Goal: Task Accomplishment & Management: Use online tool/utility

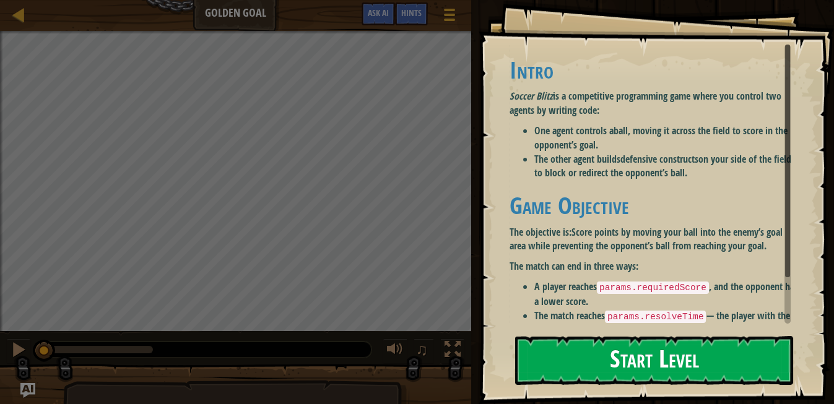
click at [563, 193] on h1 "Game Objective" at bounding box center [654, 205] width 290 height 26
click at [588, 345] on button "Start Level" at bounding box center [654, 360] width 278 height 49
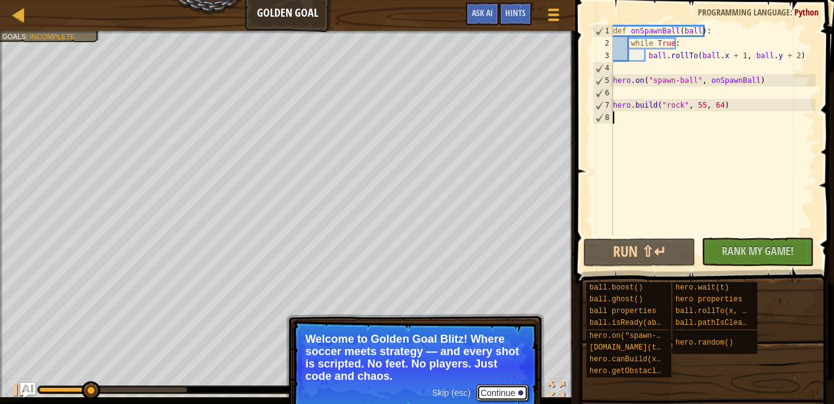
click at [493, 389] on button "Continue" at bounding box center [502, 393] width 51 height 16
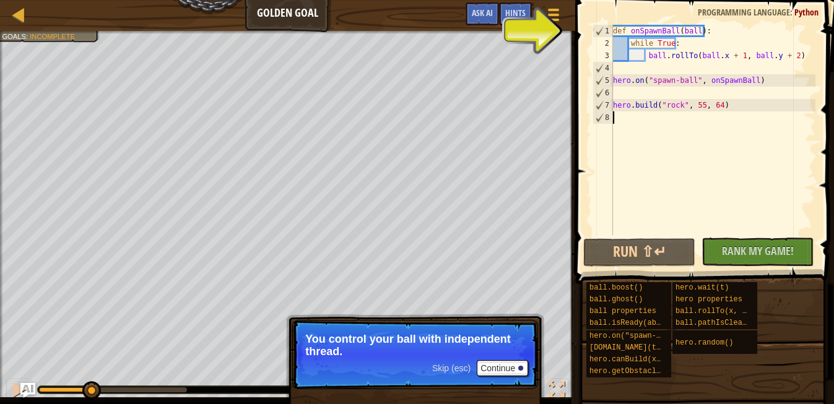
click at [404, 352] on p "You control your ball with independent thread." at bounding box center [415, 345] width 220 height 25
drag, startPoint x: 506, startPoint y: 364, endPoint x: 517, endPoint y: 347, distance: 19.7
click at [507, 363] on button "Continue" at bounding box center [502, 368] width 51 height 16
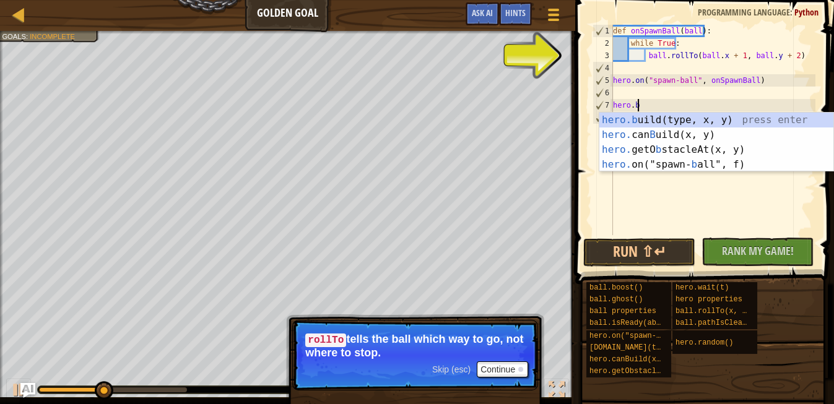
type textarea "h"
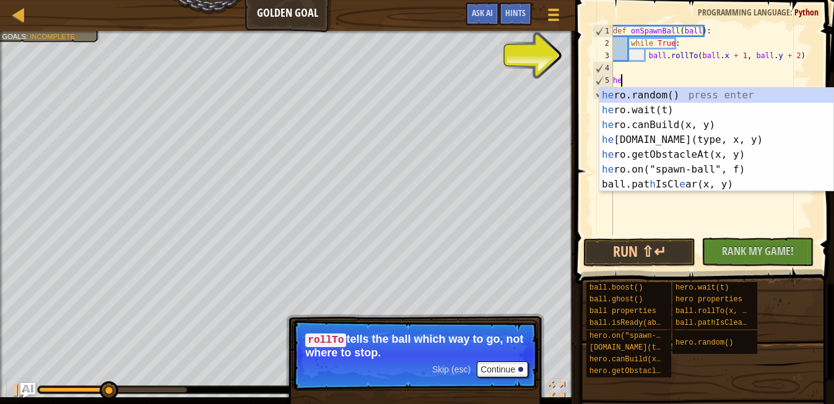
type textarea "h"
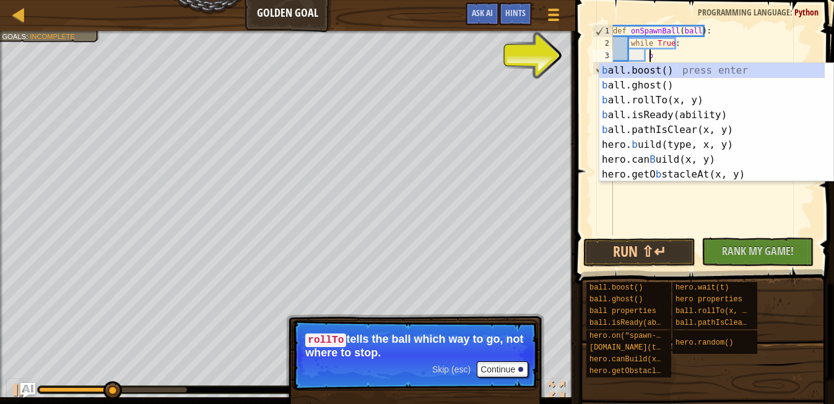
type textarea "b"
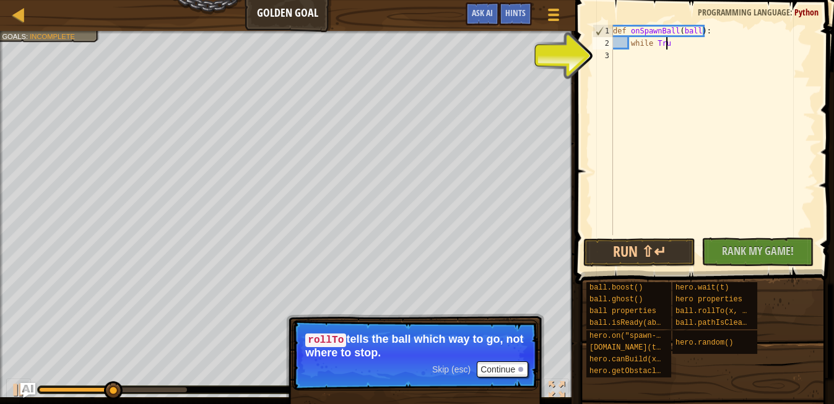
type textarea "w"
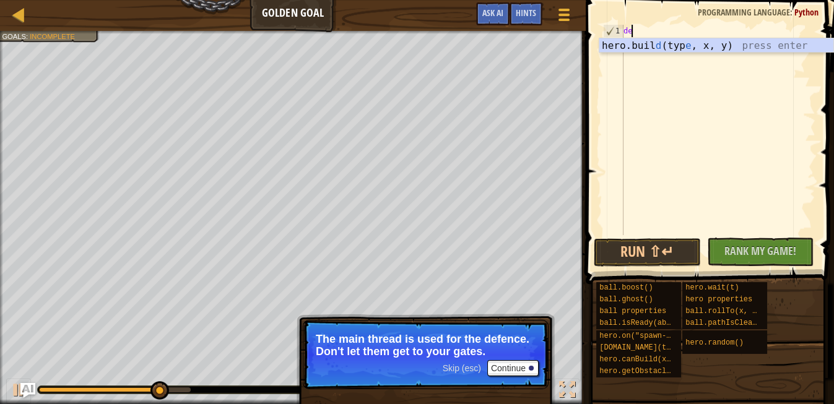
type textarea "d"
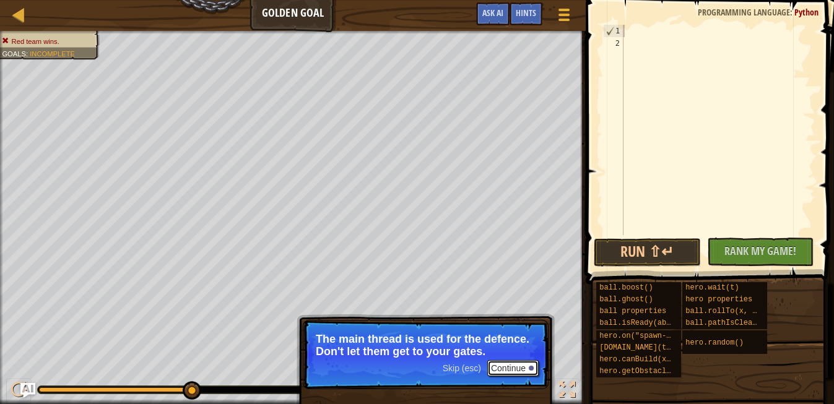
click at [535, 372] on button "Continue" at bounding box center [512, 368] width 51 height 16
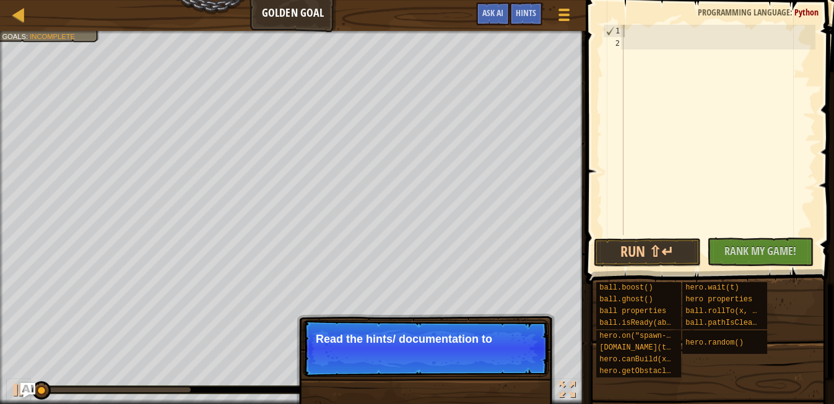
click at [457, 360] on p "Skip (esc) Continue Read the hints/ documentation to" at bounding box center [426, 348] width 246 height 57
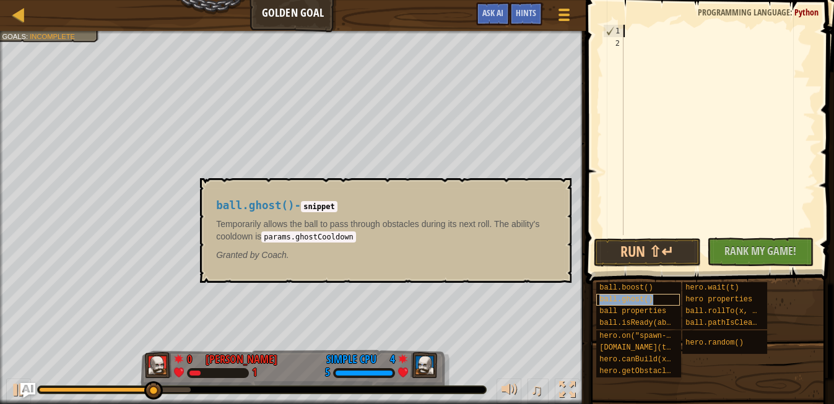
click at [639, 299] on span "ball.ghost()" at bounding box center [625, 299] width 53 height 9
click at [636, 324] on span "ball.isReady(ability)" at bounding box center [645, 323] width 93 height 9
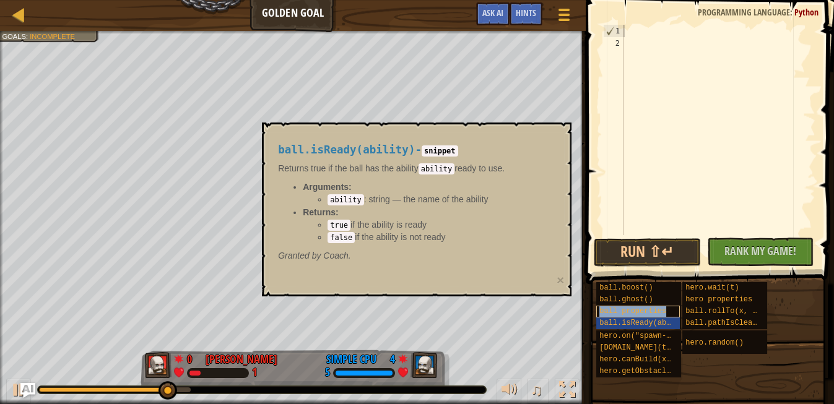
click at [634, 313] on span "ball properties" at bounding box center [632, 311] width 67 height 9
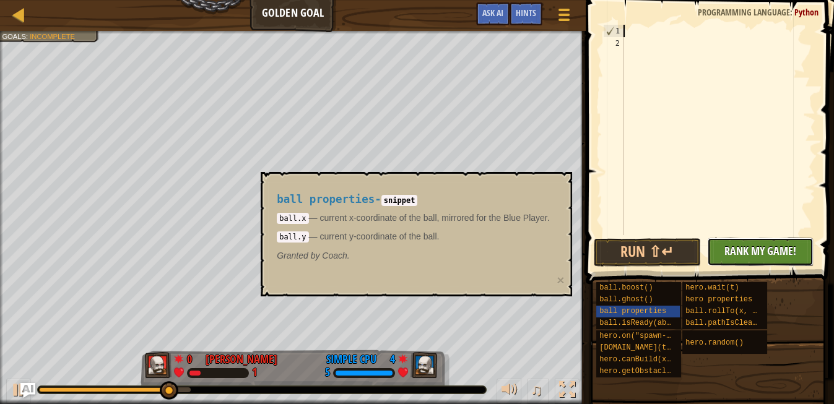
click at [737, 259] on button "No New Code to Rank Rank My Game! Submitting... Submitted for Ranking Failed to…" at bounding box center [760, 252] width 107 height 28
click at [677, 331] on div "hero.on("spawn-ball", f)" at bounding box center [638, 337] width 84 height 12
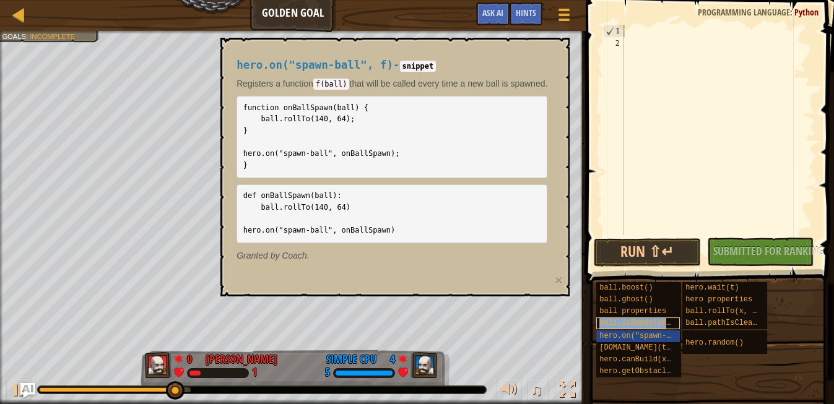
click at [642, 323] on span "ball.isReady(ability)" at bounding box center [645, 323] width 93 height 9
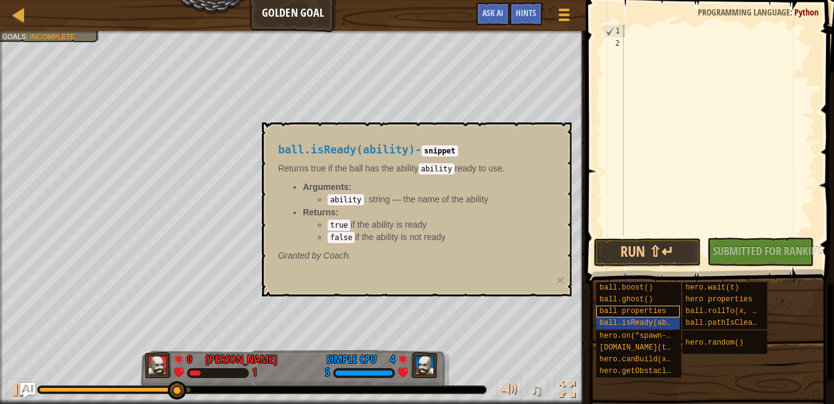
drag, startPoint x: 644, startPoint y: 274, endPoint x: 636, endPoint y: 305, distance: 31.8
click at [639, 290] on div "ball.boost() ball.ghost() ball properties ball.isReady(ability) hero.on("spawn-…" at bounding box center [710, 330] width 230 height 97
click at [548, 0] on body "Ladder Golden Goal Game Menu Done Hints Ask AI 1 הההההההההההההההההההההההההההההה…" at bounding box center [417, 0] width 834 height 0
drag, startPoint x: 294, startPoint y: 182, endPoint x: 392, endPoint y: 158, distance: 100.6
click at [300, 175] on div "Returns true if the ball has the ability ability ready to use. Arguments: abili…" at bounding box center [413, 202] width 271 height 81
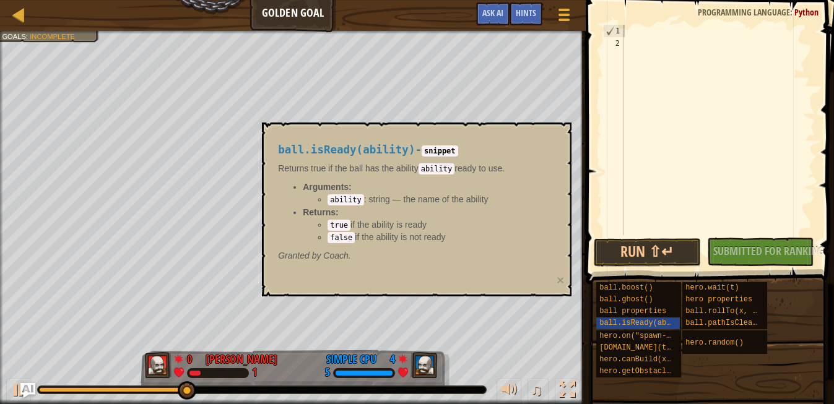
click at [393, 159] on div "ball.isReady(ability) - snippet Returns true if the ball has the ability abilit…" at bounding box center [413, 202] width 288 height 141
drag, startPoint x: 402, startPoint y: 157, endPoint x: 376, endPoint y: 134, distance: 35.1
click at [392, 157] on div "ball.isReady(ability) - snippet Returns true if the ball has the ability abilit…" at bounding box center [413, 202] width 288 height 141
drag, startPoint x: 370, startPoint y: 127, endPoint x: 454, endPoint y: 134, distance: 84.5
click at [378, 126] on div "ball.isReady(ability) - snippet Returns true if the ball has the ability abilit…" at bounding box center [416, 210] width 309 height 174
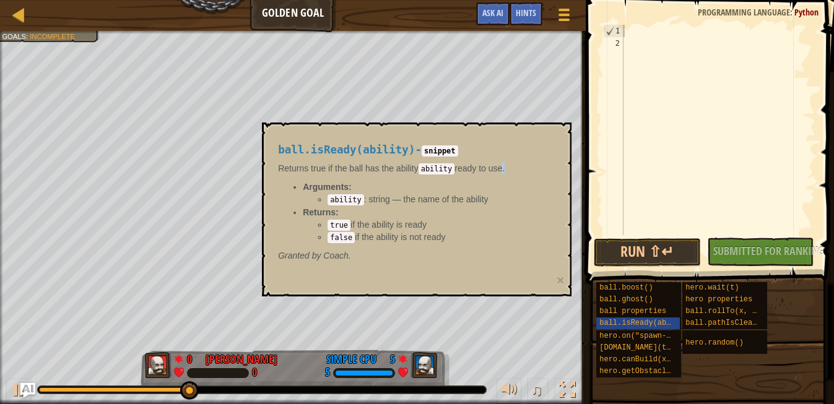
drag, startPoint x: 498, startPoint y: 169, endPoint x: 493, endPoint y: 176, distance: 8.9
click at [493, 176] on div "Returns true if the ball has the ability ability ready to use. Arguments: abili…" at bounding box center [413, 202] width 271 height 81
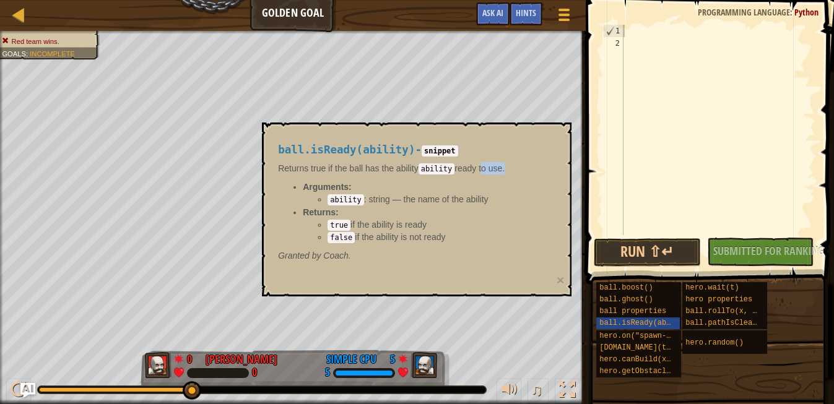
drag, startPoint x: 459, startPoint y: 171, endPoint x: 525, endPoint y: 184, distance: 67.6
click at [525, 184] on div "Returns true if the ball has the ability ability ready to use. Arguments: abili…" at bounding box center [413, 202] width 271 height 81
click at [692, 248] on button "Run ⇧↵" at bounding box center [647, 252] width 107 height 28
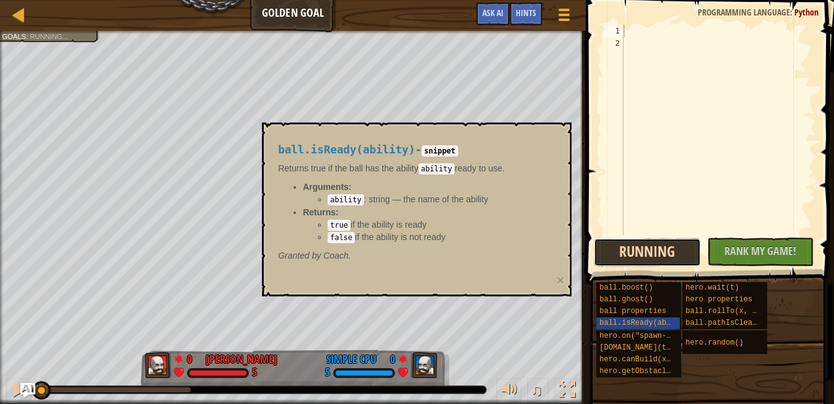
click at [647, 248] on button "Running" at bounding box center [647, 252] width 107 height 28
drag, startPoint x: 510, startPoint y: 162, endPoint x: 451, endPoint y: 175, distance: 60.7
click at [444, 175] on div "Returns true if the ball has the ability ability ready to use. Arguments: abili…" at bounding box center [413, 202] width 271 height 81
click at [613, 248] on button "Run ⇧↵" at bounding box center [647, 252] width 107 height 28
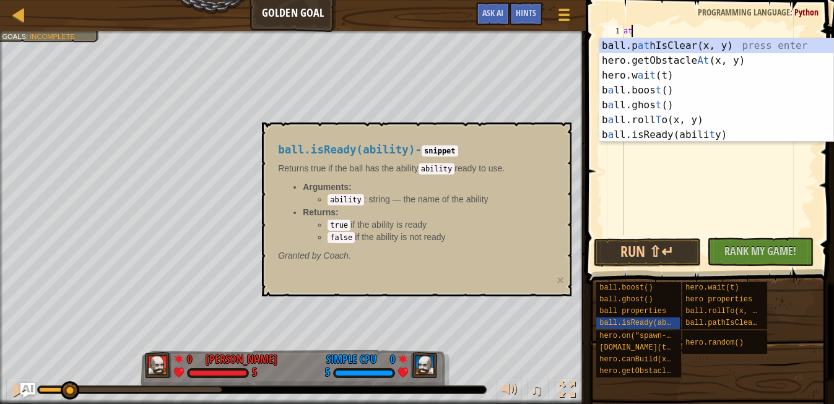
scroll to position [6, 0]
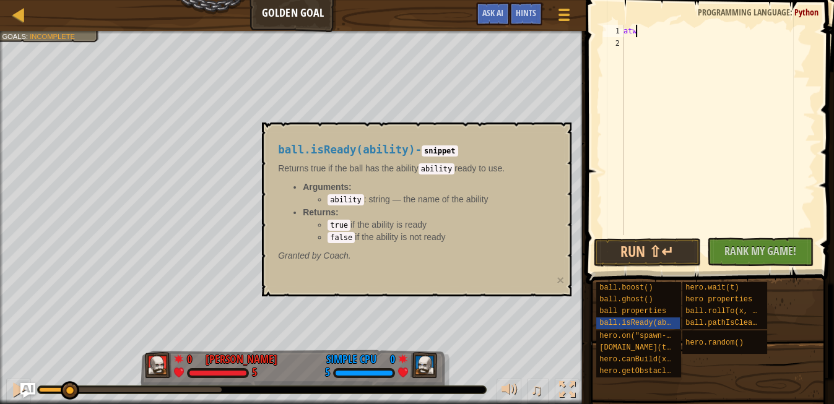
type textarea "at"
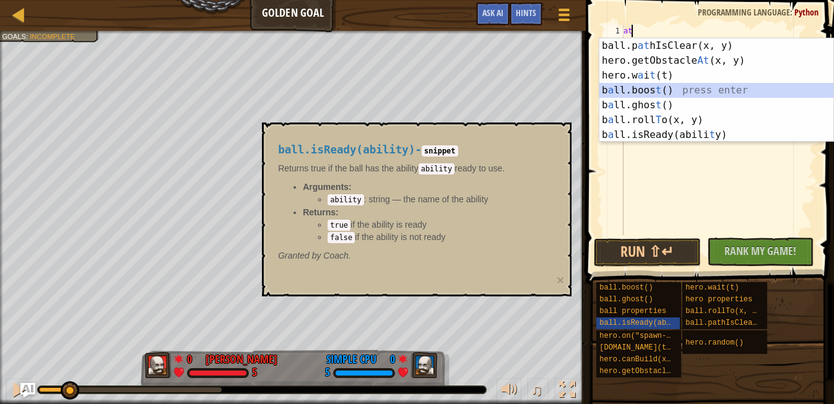
click at [630, 85] on div "ball.p at hIsClear(x, y) press enter hero.getObstacle At (x, y) press enter her…" at bounding box center [716, 105] width 235 height 134
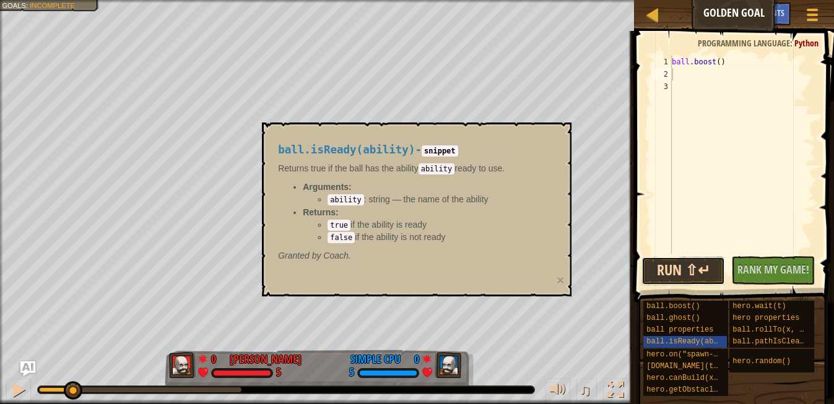
drag, startPoint x: 718, startPoint y: 275, endPoint x: 719, endPoint y: 256, distance: 19.2
click at [718, 269] on button "Run ⇧↵" at bounding box center [683, 271] width 84 height 28
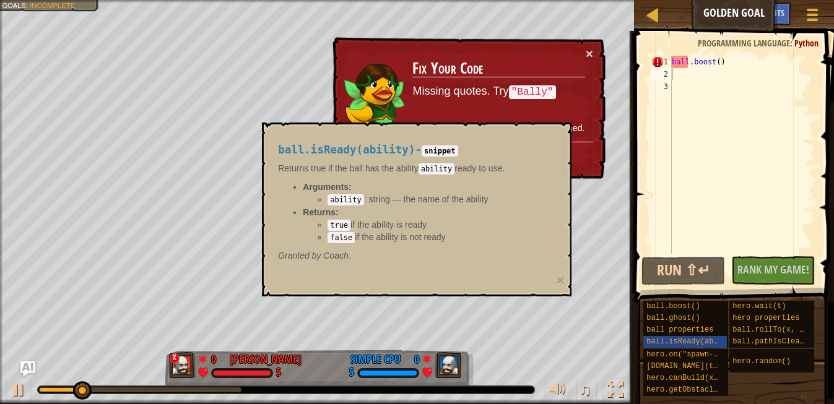
click at [596, 47] on div "× Fix Your Code Missing quotes. Try "Bally" Line 1: ReferenceError: ball is not…" at bounding box center [467, 109] width 275 height 144
click at [595, 50] on div "× Fix Your Code Missing quotes. Try "Bally" Line 1: ReferenceError: ball is not…" at bounding box center [467, 109] width 275 height 144
click at [586, 51] on button "×" at bounding box center [589, 53] width 7 height 13
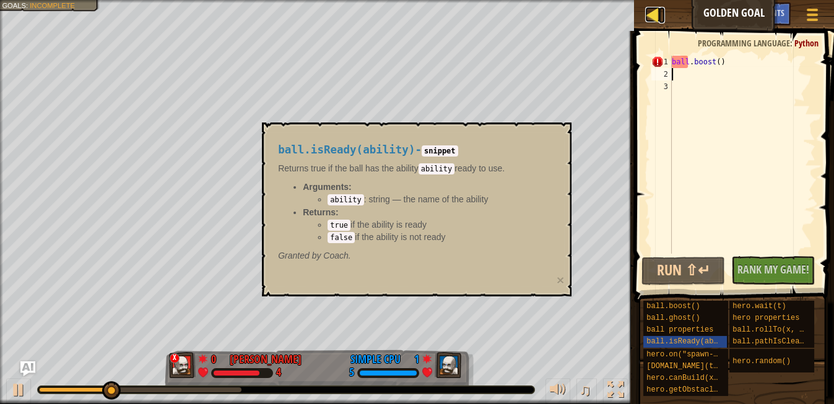
click at [658, 11] on div at bounding box center [652, 14] width 15 height 15
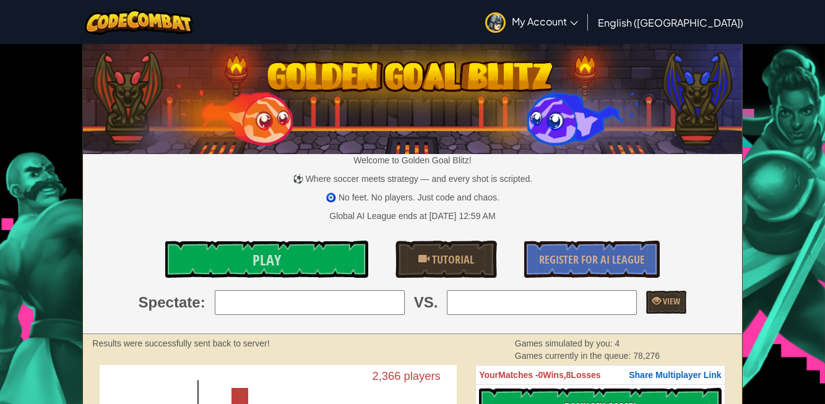
click at [506, 20] on img at bounding box center [495, 22] width 20 height 20
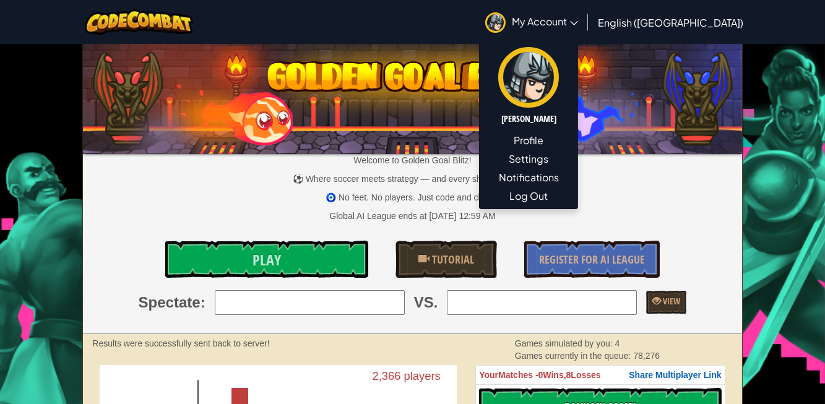
click at [485, 149] on img at bounding box center [412, 96] width 659 height 115
